Goal: Book appointment/travel/reservation

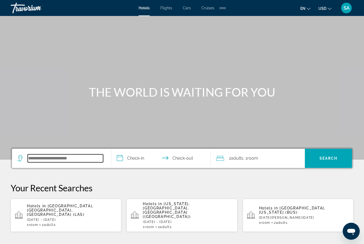
click at [69, 157] on input "Search hotel destination" at bounding box center [65, 158] width 75 height 8
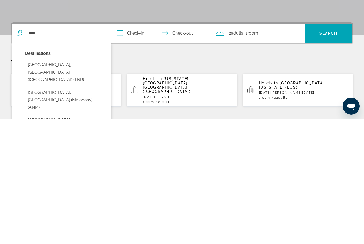
type input "**********"
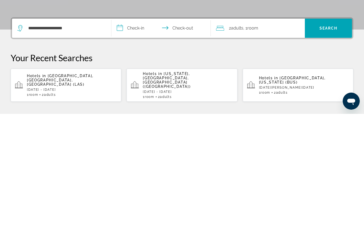
click at [122, 149] on input "**********" at bounding box center [161, 159] width 101 height 21
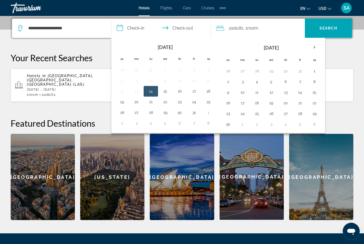
click at [229, 92] on button "9" at bounding box center [228, 92] width 9 height 7
click at [227, 102] on button "16" at bounding box center [228, 102] width 9 height 7
type input "**********"
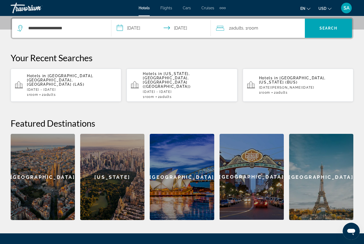
click at [319, 28] on span "Search" at bounding box center [328, 28] width 18 height 4
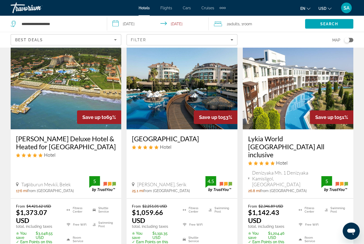
scroll to position [22, 0]
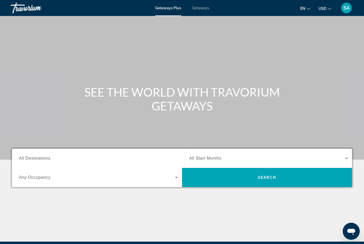
click at [26, 159] on span "All Destinations" at bounding box center [34, 158] width 31 height 5
click at [26, 159] on input "Destination All Destinations" at bounding box center [98, 159] width 159 height 6
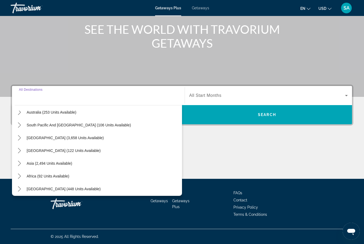
scroll to position [84, 0]
click at [40, 165] on span "Asia (2,494 units available)" at bounding box center [50, 164] width 46 height 4
type input "**********"
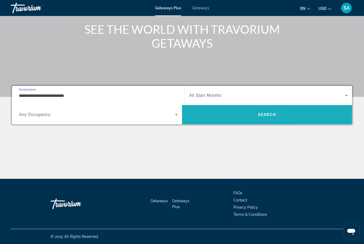
click at [220, 116] on span "Search" at bounding box center [267, 114] width 170 height 13
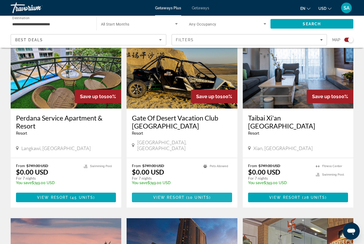
scroll to position [397, 0]
click at [182, 195] on span "View Resort" at bounding box center [168, 197] width 31 height 4
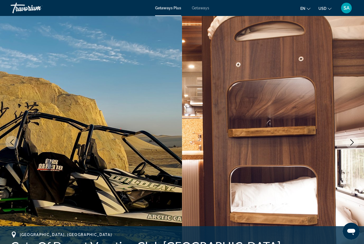
click at [354, 141] on icon "Next image" at bounding box center [352, 142] width 6 height 6
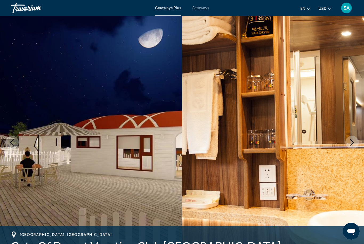
click at [352, 145] on icon "Next image" at bounding box center [352, 142] width 6 height 6
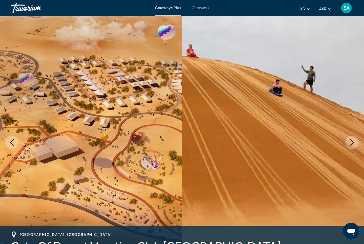
click at [351, 139] on icon "Next image" at bounding box center [352, 142] width 6 height 6
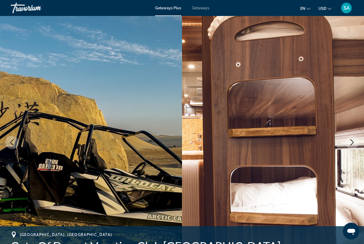
click at [353, 140] on icon "Next image" at bounding box center [352, 142] width 6 height 6
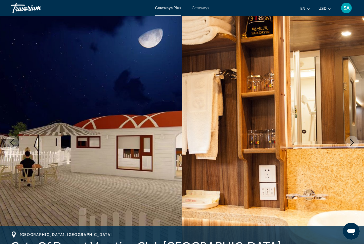
click at [352, 143] on icon "Next image" at bounding box center [352, 142] width 6 height 6
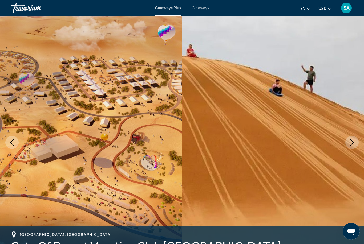
click at [353, 140] on icon "Next image" at bounding box center [352, 142] width 6 height 6
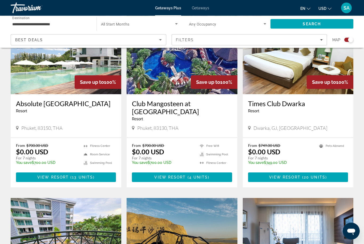
scroll to position [223, 0]
click at [289, 176] on span "View Resort" at bounding box center [284, 177] width 31 height 4
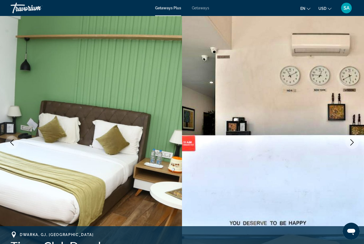
click at [350, 142] on icon "Next image" at bounding box center [352, 142] width 6 height 6
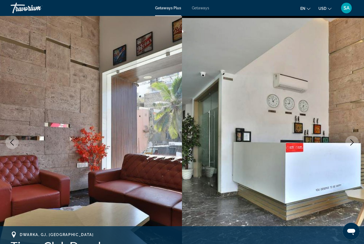
click at [353, 143] on icon "Next image" at bounding box center [351, 142] width 3 height 6
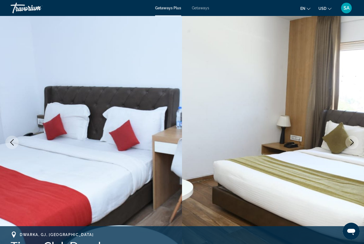
click at [352, 144] on icon "Next image" at bounding box center [351, 142] width 3 height 6
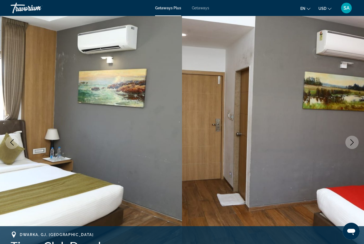
click at [351, 143] on icon "Next image" at bounding box center [352, 142] width 6 height 6
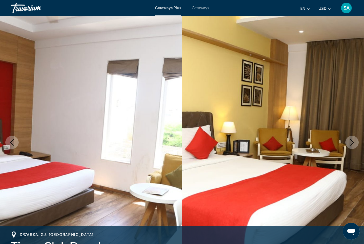
click at [353, 142] on icon "Next image" at bounding box center [351, 142] width 3 height 6
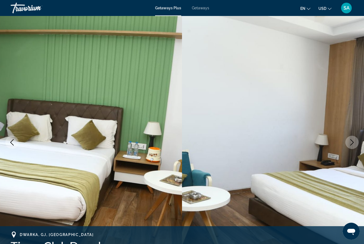
click at [351, 143] on icon "Next image" at bounding box center [352, 142] width 6 height 6
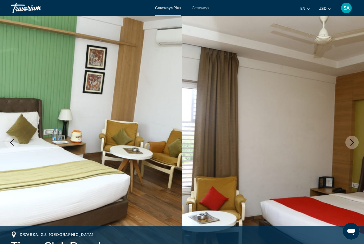
click at [351, 143] on icon "Next image" at bounding box center [352, 142] width 6 height 6
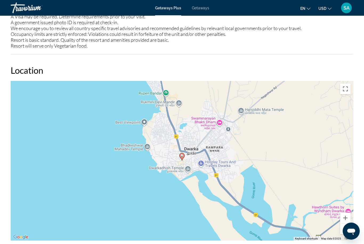
scroll to position [667, 0]
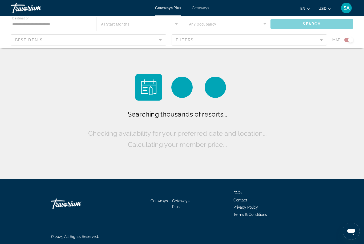
scroll to position [17, 0]
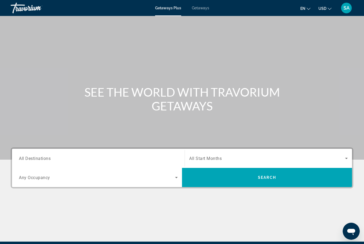
click at [31, 158] on span "All Destinations" at bounding box center [35, 158] width 32 height 5
click at [31, 158] on input "Destination All Destinations" at bounding box center [98, 159] width 159 height 6
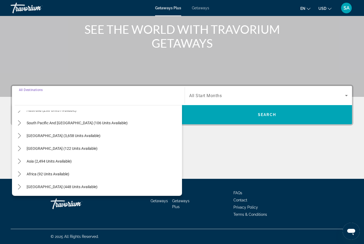
scroll to position [86, 0]
click at [22, 189] on icon "Toggle Middle East (448 units available) submenu" at bounding box center [19, 186] width 5 height 5
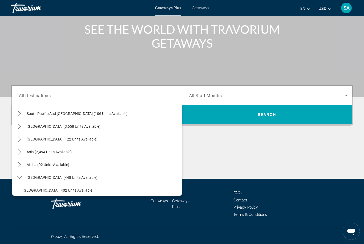
click at [19, 139] on icon "Toggle Central America (122 units available) submenu" at bounding box center [19, 139] width 5 height 5
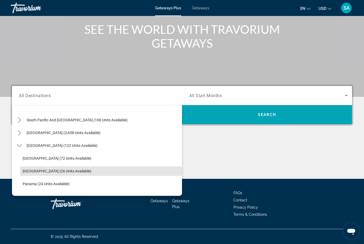
scroll to position [85, 0]
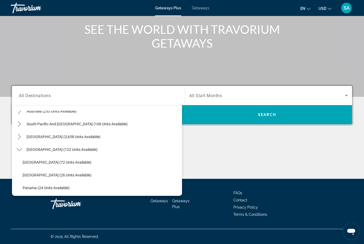
click at [22, 140] on mat-icon "Toggle South America (3,658 units available) submenu" at bounding box center [19, 136] width 9 height 9
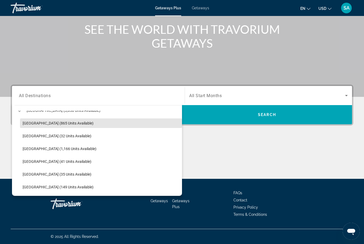
scroll to position [112, 0]
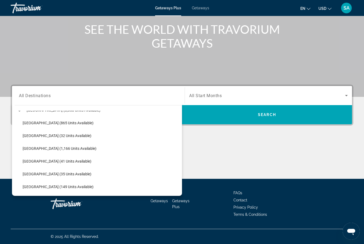
click at [32, 146] on span "[GEOGRAPHIC_DATA] (1,166 units available)" at bounding box center [60, 148] width 74 height 4
type input "**********"
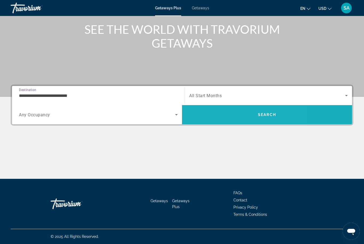
click at [228, 113] on span "Search" at bounding box center [267, 114] width 170 height 13
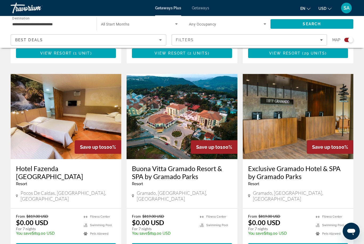
scroll to position [732, 0]
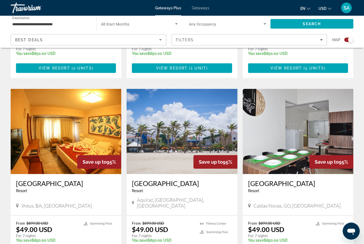
scroll to position [336, 0]
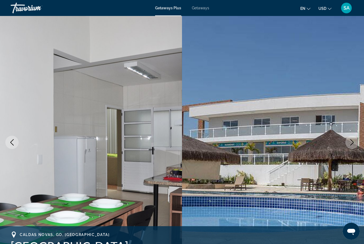
click at [347, 143] on button "Next image" at bounding box center [351, 142] width 13 height 13
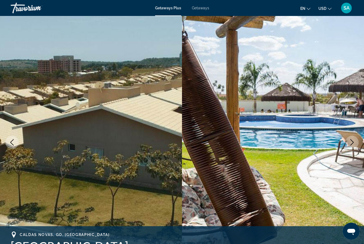
click at [348, 144] on button "Next image" at bounding box center [351, 142] width 13 height 13
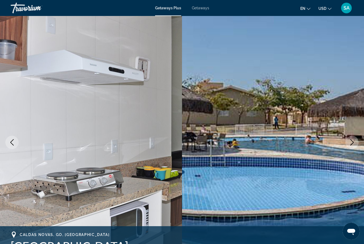
click at [353, 140] on icon "Next image" at bounding box center [352, 142] width 6 height 6
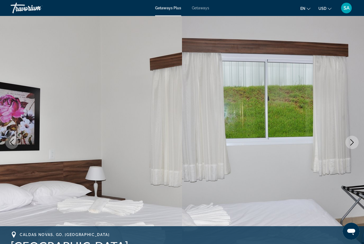
click at [350, 145] on icon "Next image" at bounding box center [352, 142] width 6 height 6
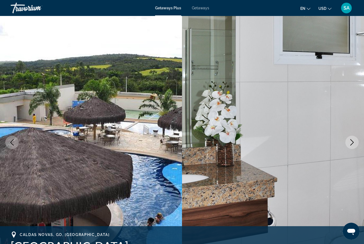
click at [351, 143] on icon "Next image" at bounding box center [352, 142] width 6 height 6
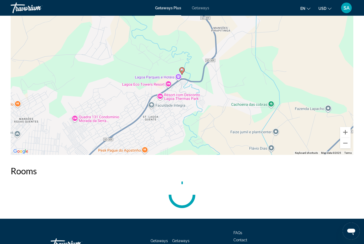
scroll to position [834, 0]
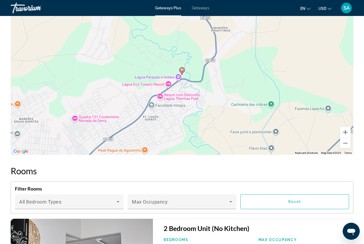
click at [346, 145] on button "Zoom out" at bounding box center [345, 143] width 11 height 11
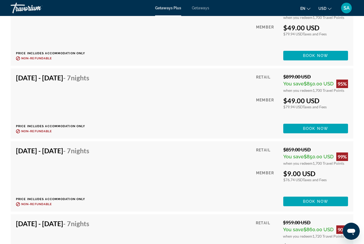
scroll to position [1182, 0]
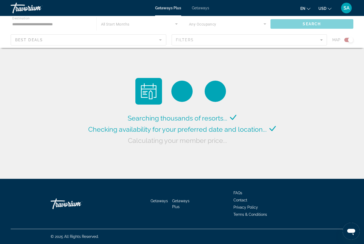
click at [201, 10] on span "Getaways" at bounding box center [200, 8] width 17 height 4
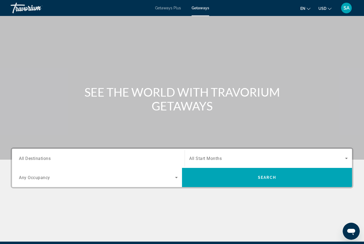
click at [33, 157] on span "All Destinations" at bounding box center [35, 158] width 32 height 5
click at [33, 157] on input "Destination All Destinations" at bounding box center [98, 159] width 159 height 6
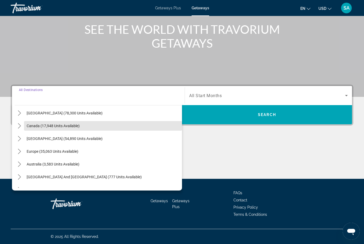
scroll to position [28, 0]
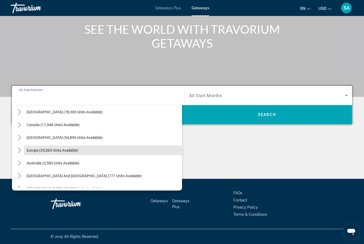
click at [31, 150] on span "Europe (35,063 units available)" at bounding box center [53, 150] width 52 height 4
type input "**********"
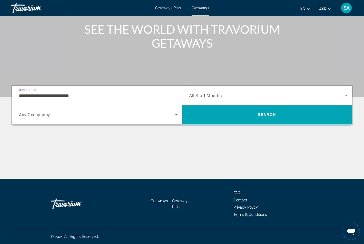
click at [305, 115] on span "Search" at bounding box center [267, 114] width 170 height 13
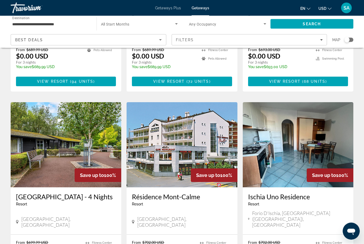
scroll to position [549, 0]
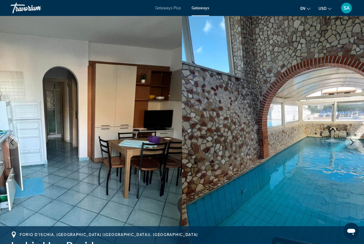
click at [349, 144] on icon "Next image" at bounding box center [352, 142] width 6 height 6
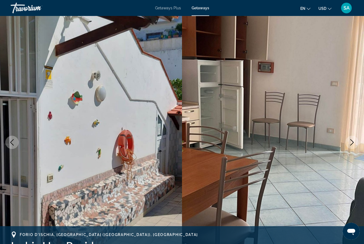
click at [350, 142] on icon "Next image" at bounding box center [352, 142] width 6 height 6
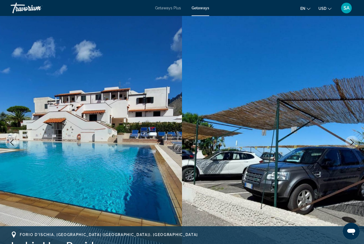
click at [16, 143] on button "Previous image" at bounding box center [11, 142] width 13 height 13
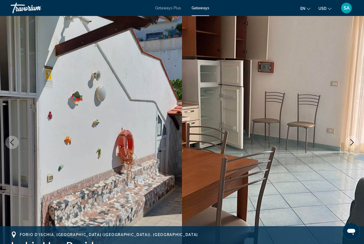
click at [349, 142] on icon "Next image" at bounding box center [352, 142] width 6 height 6
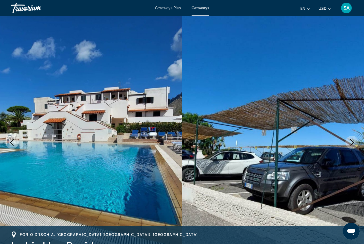
click at [352, 143] on icon "Next image" at bounding box center [352, 142] width 6 height 6
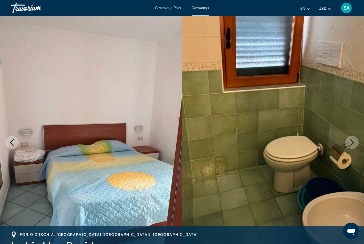
click at [354, 142] on icon "Next image" at bounding box center [352, 142] width 6 height 6
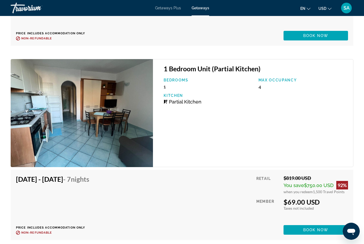
scroll to position [2099, 0]
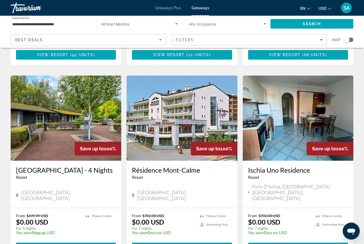
scroll to position [597, 0]
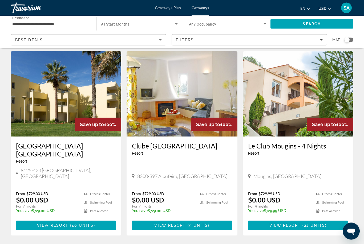
scroll to position [202, 0]
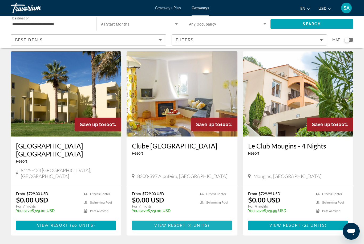
click at [194, 219] on span "Main content" at bounding box center [182, 225] width 100 height 13
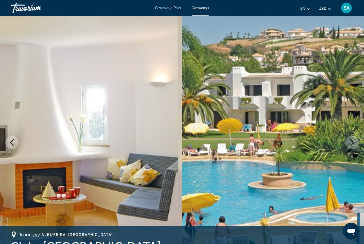
click at [352, 140] on icon "Next image" at bounding box center [352, 142] width 6 height 6
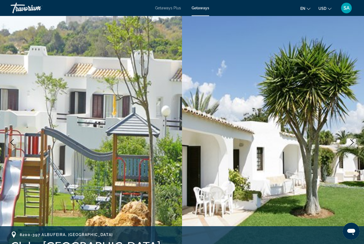
click at [349, 143] on icon "Next image" at bounding box center [352, 142] width 6 height 6
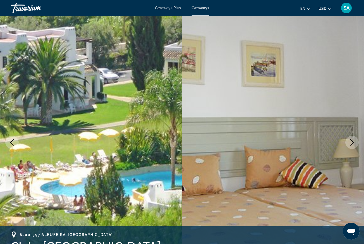
click at [349, 142] on icon "Next image" at bounding box center [352, 142] width 6 height 6
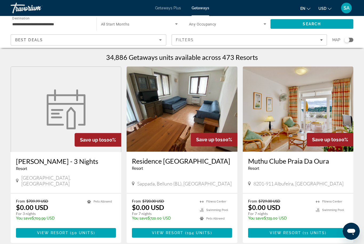
click at [75, 25] on input "**********" at bounding box center [50, 24] width 77 height 6
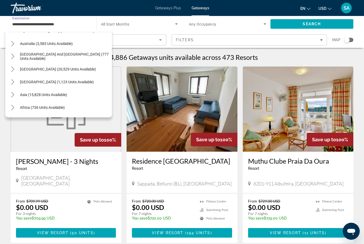
scroll to position [381, 0]
click at [13, 55] on icon "Toggle South Pacific and Oceania (777 units available) submenu" at bounding box center [12, 56] width 3 height 5
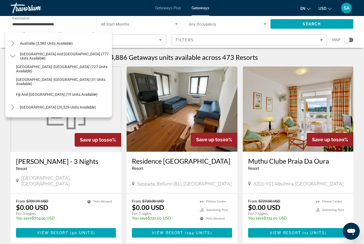
click at [13, 106] on icon "Toggle South America (20,529 units available) submenu" at bounding box center [12, 107] width 5 height 5
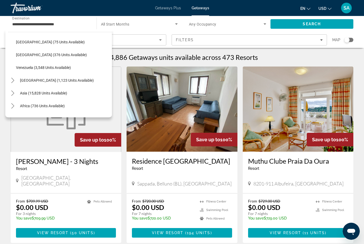
scroll to position [526, 0]
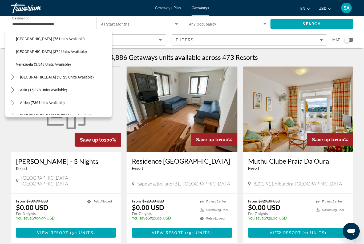
click at [14, 77] on icon "Toggle Central America (1,123 units available) submenu" at bounding box center [12, 77] width 3 height 5
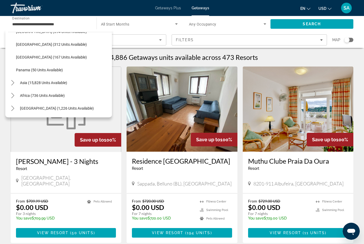
scroll to position [585, 0]
click at [14, 85] on icon "Toggle Asia (15,828 units available) submenu" at bounding box center [12, 82] width 5 height 5
click at [13, 97] on icon "Toggle Africa (736 units available) submenu" at bounding box center [12, 95] width 3 height 5
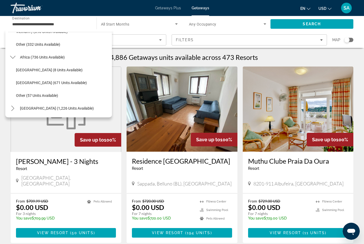
click at [13, 108] on icon "Toggle Middle East (1,226 units available) submenu" at bounding box center [12, 108] width 3 height 5
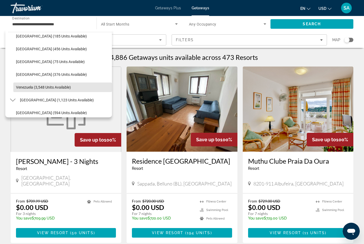
scroll to position [504, 0]
click at [38, 60] on span "[GEOGRAPHIC_DATA] (75 units available)" at bounding box center [50, 61] width 69 height 4
type input "**********"
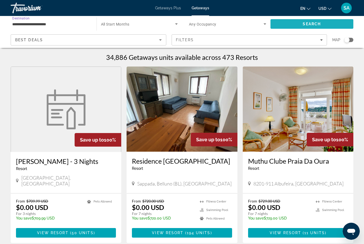
click at [304, 21] on span "Search" at bounding box center [311, 24] width 83 height 13
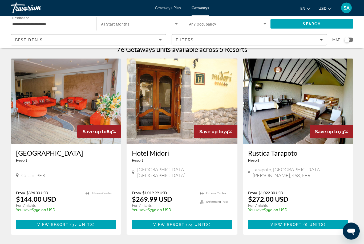
scroll to position [8, 0]
click at [77, 223] on span "37 units" at bounding box center [82, 225] width 21 height 4
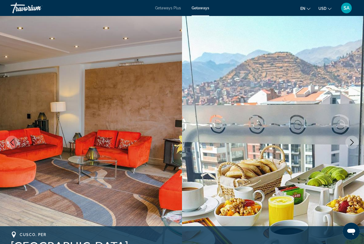
click at [352, 142] on icon "Next image" at bounding box center [352, 142] width 6 height 6
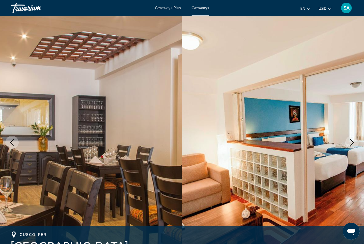
click at [351, 141] on icon "Next image" at bounding box center [352, 142] width 6 height 6
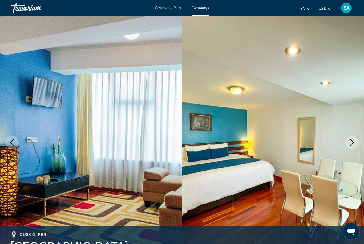
click at [348, 142] on button "Next image" at bounding box center [351, 142] width 13 height 13
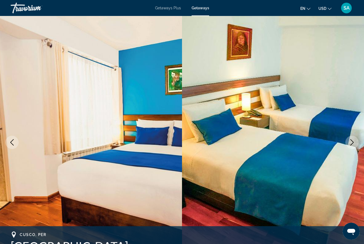
click at [351, 140] on icon "Next image" at bounding box center [352, 142] width 6 height 6
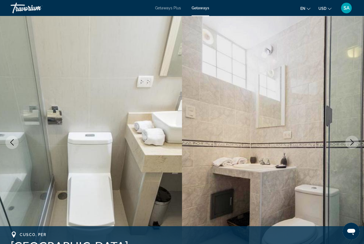
click at [347, 144] on button "Next image" at bounding box center [351, 142] width 13 height 13
